Goal: Navigation & Orientation: Find specific page/section

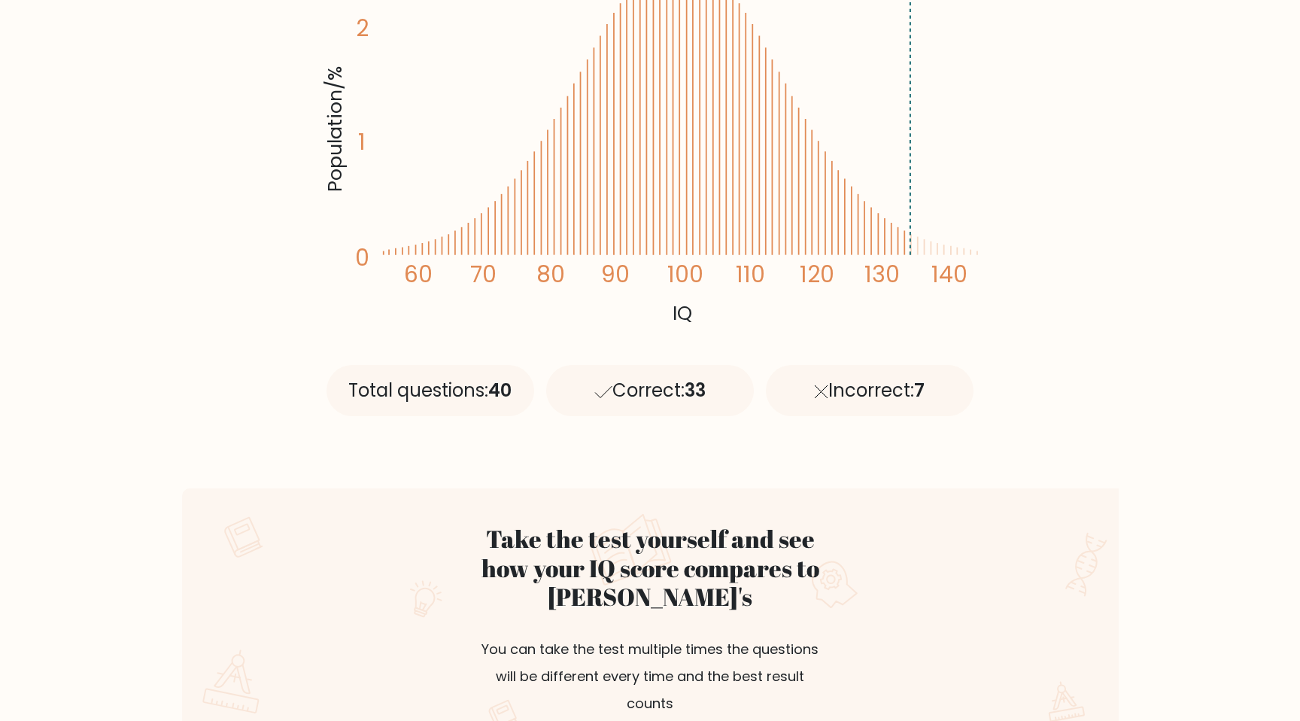
scroll to position [371, 0]
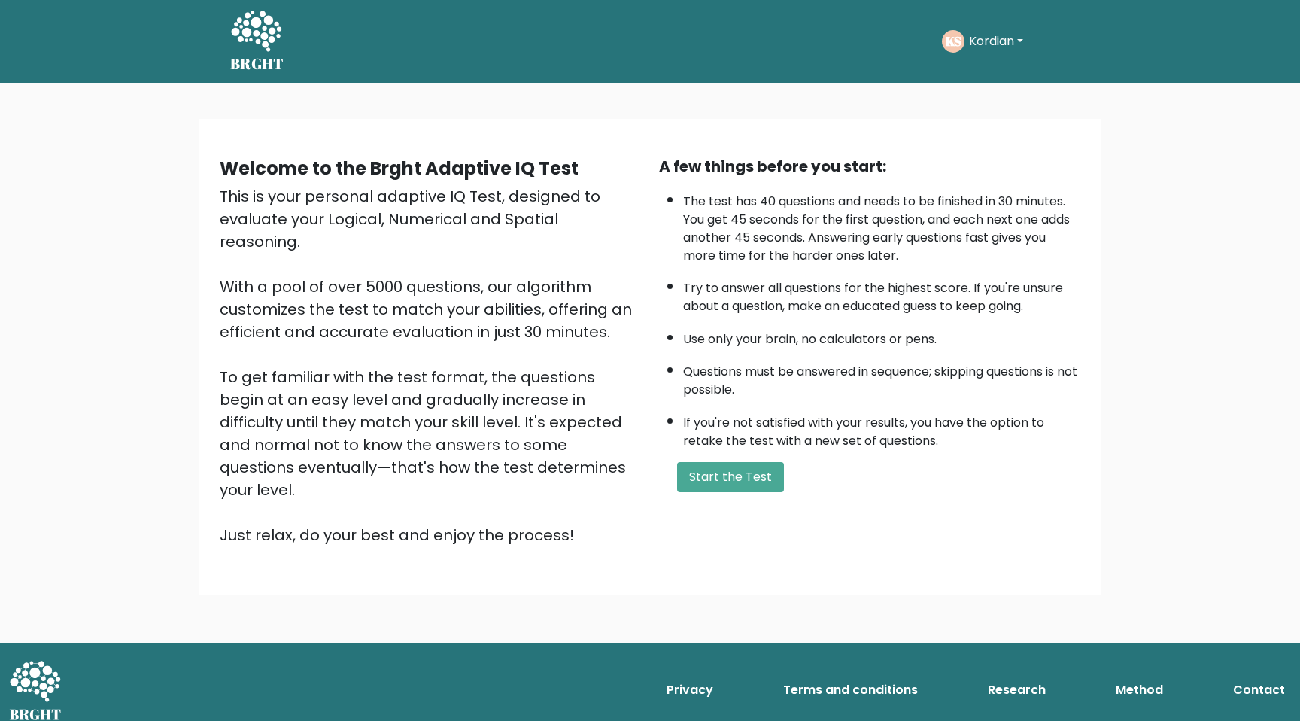
click at [1027, 38] on button "Kordian" at bounding box center [995, 42] width 63 height 20
click at [1002, 76] on link "Dashboard" at bounding box center [1001, 80] width 119 height 24
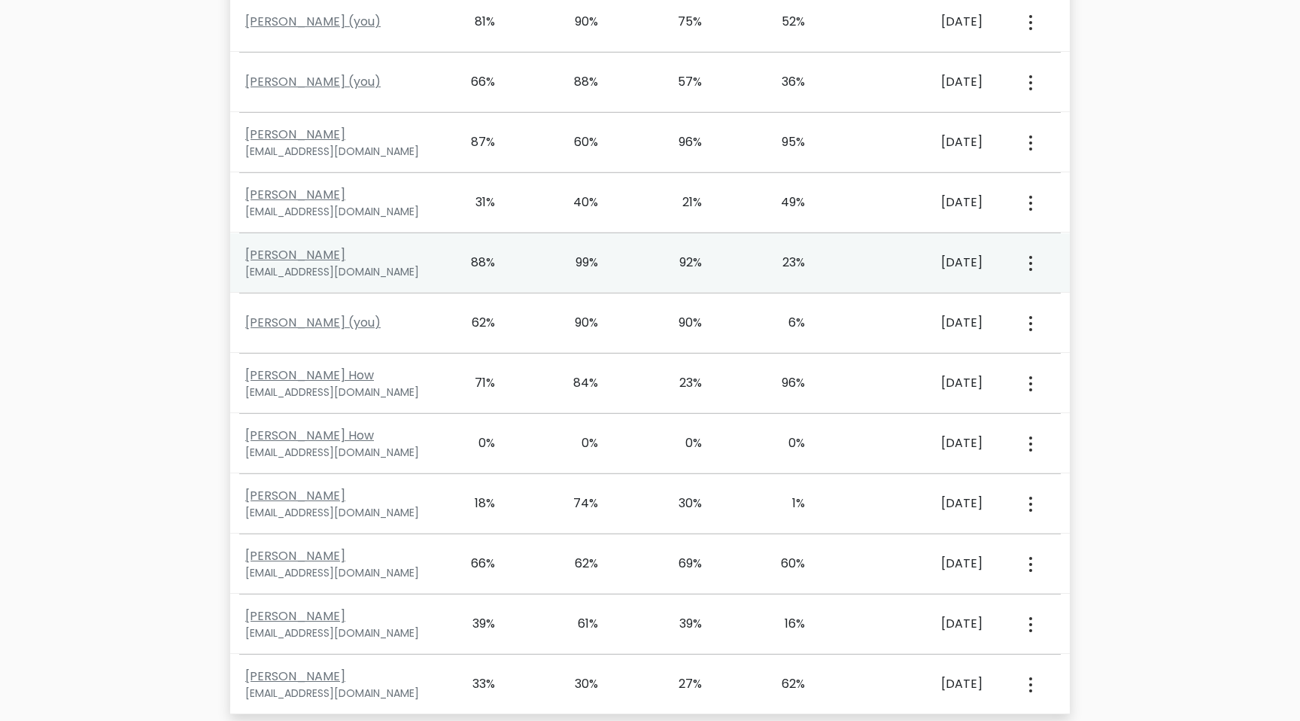
scroll to position [742, 0]
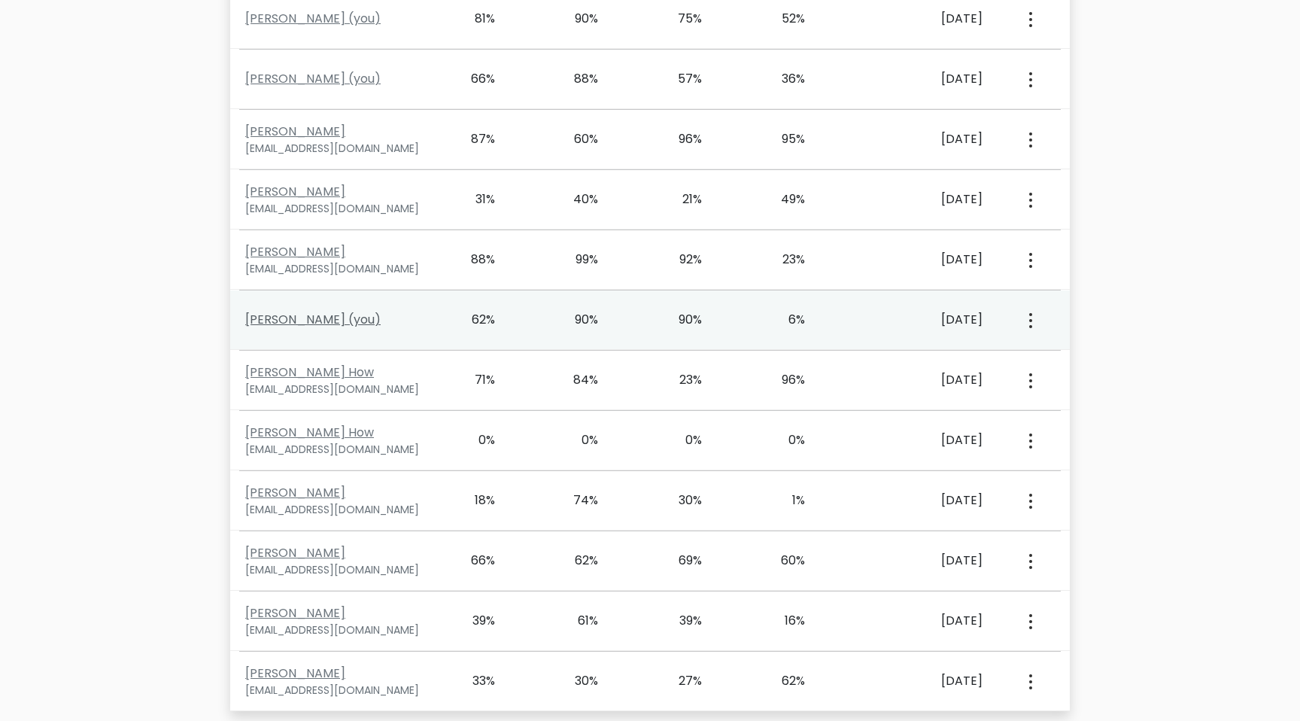
click at [317, 315] on link "Kordian Sasiela (you)" at bounding box center [312, 319] width 135 height 17
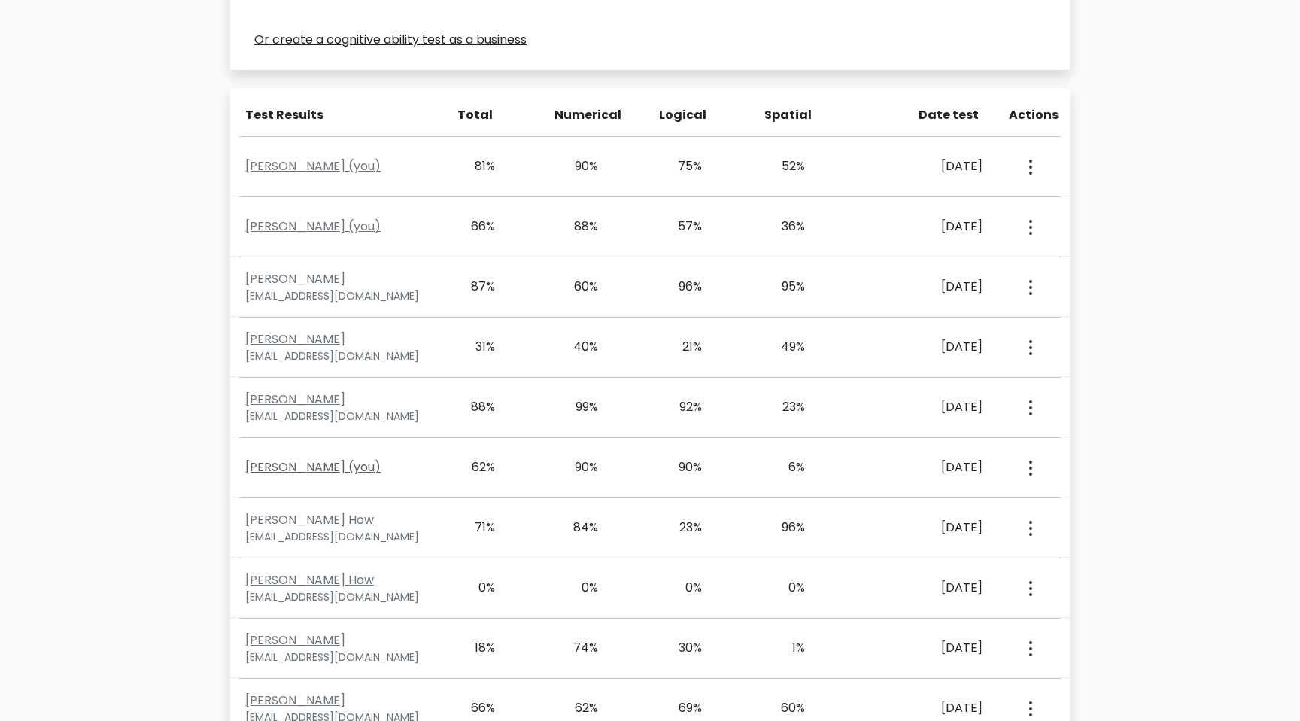
scroll to position [584, 0]
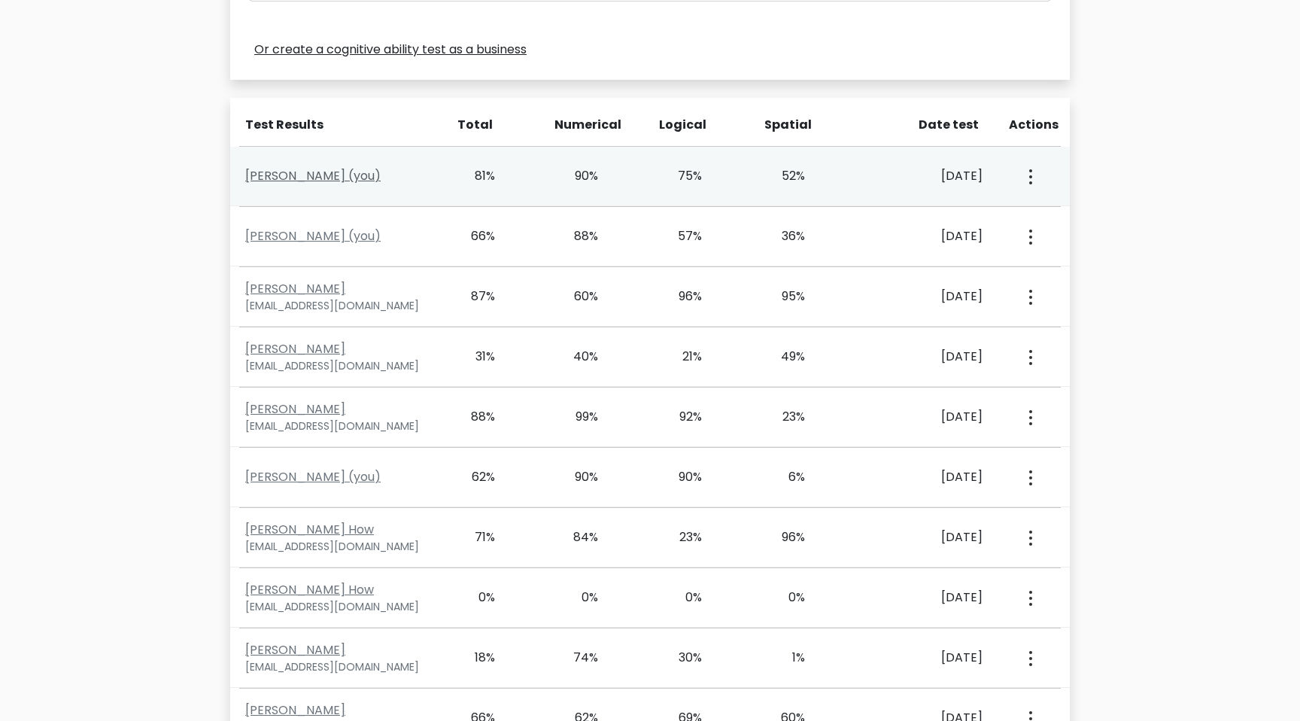
click at [353, 174] on link "Kordian Sasiela (you)" at bounding box center [312, 175] width 135 height 17
